Goal: Transaction & Acquisition: Subscribe to service/newsletter

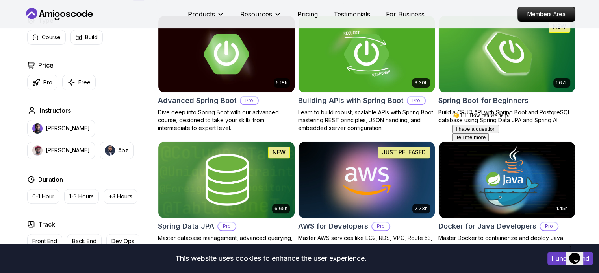
scroll to position [209, 0]
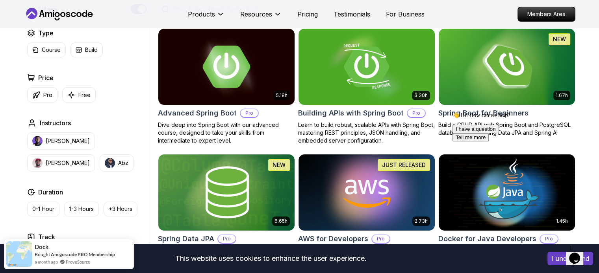
scroll to position [206, 0]
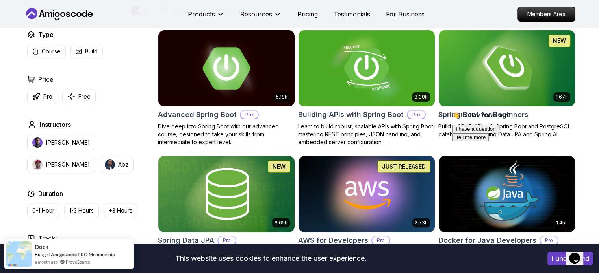
click at [242, 54] on img at bounding box center [226, 68] width 143 height 80
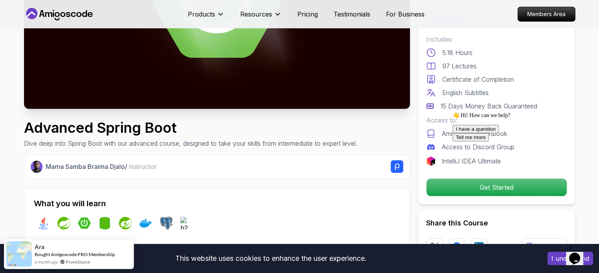
scroll to position [154, 0]
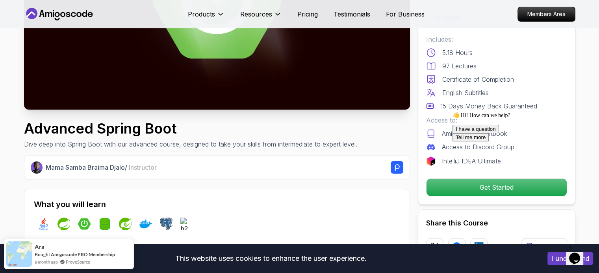
click at [452, 112] on icon "Chat attention grabber" at bounding box center [452, 112] width 0 height 0
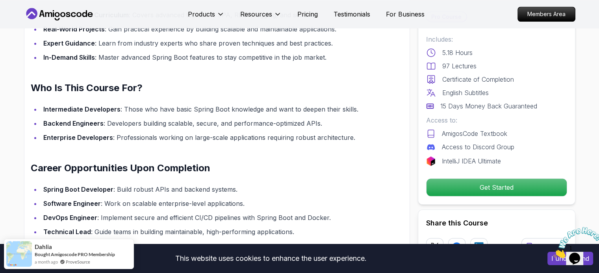
scroll to position [722, 0]
click at [497, 163] on p "IntelliJ IDEA Ultimate" at bounding box center [470, 161] width 59 height 9
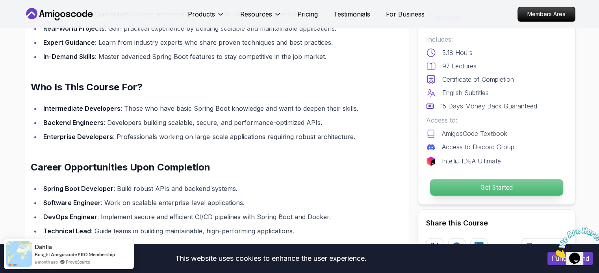
click at [501, 189] on p "Get Started" at bounding box center [495, 187] width 133 height 17
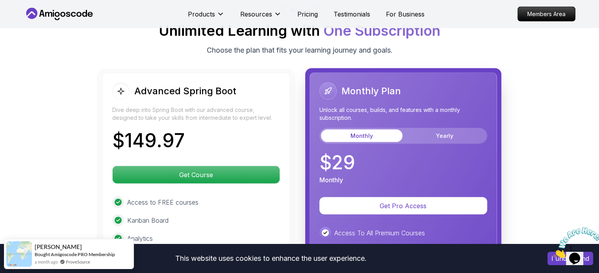
scroll to position [1727, 0]
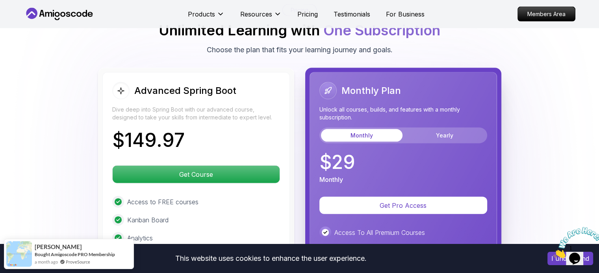
click at [425, 99] on div "Monthly Plan Unlock all courses, builds, and features with a monthly subscripti…" at bounding box center [403, 112] width 168 height 61
click at [424, 129] on button "Yearly" at bounding box center [444, 135] width 81 height 13
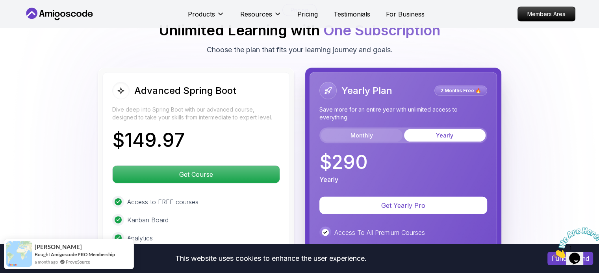
click at [395, 129] on button "Monthly" at bounding box center [361, 135] width 81 height 13
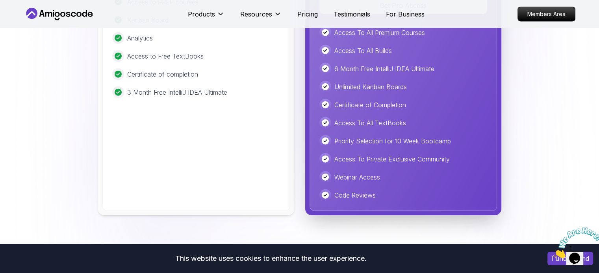
scroll to position [1933, 0]
